Goal: Use online tool/utility

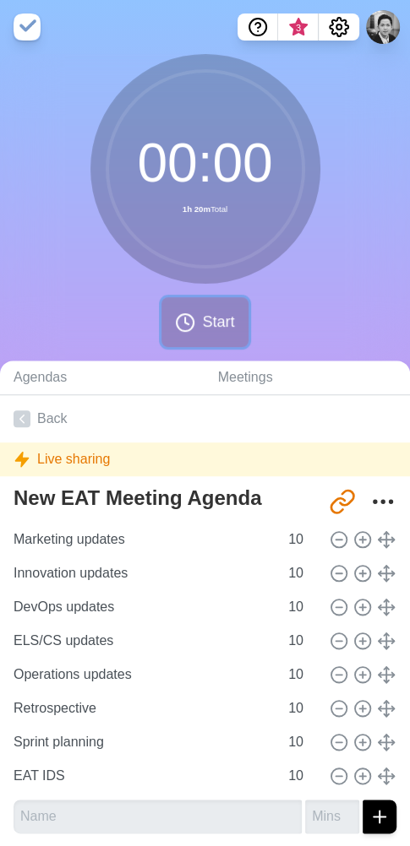
click at [197, 318] on button "Start" at bounding box center [204, 322] width 86 height 50
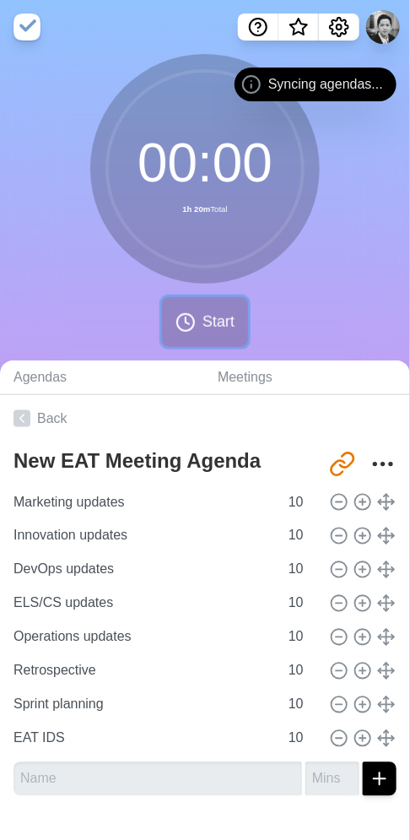
click at [196, 319] on button "Start" at bounding box center [205, 322] width 86 height 50
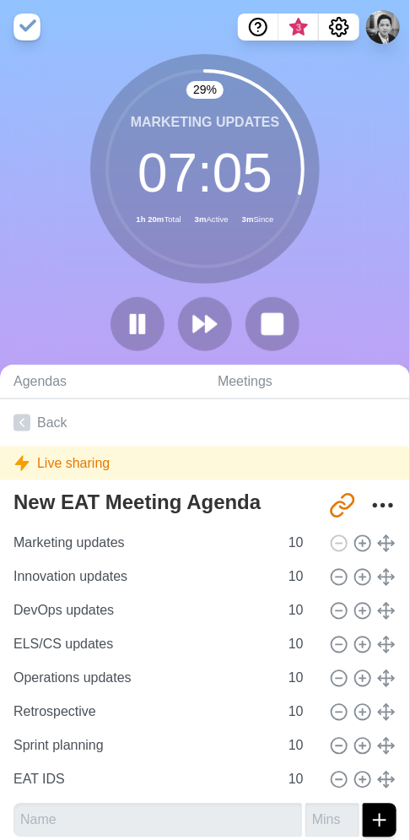
click at [25, 243] on div "29 % Marketing updates 07 : 05 1h 20m Total 3m Active 3m Since" at bounding box center [205, 209] width 410 height 311
click at [15, 168] on div "30 % Marketing updates 07 : 00 1h 20m Total 3m Active 3m Since" at bounding box center [205, 209] width 410 height 311
